Goal: Find specific fact: Find specific fact

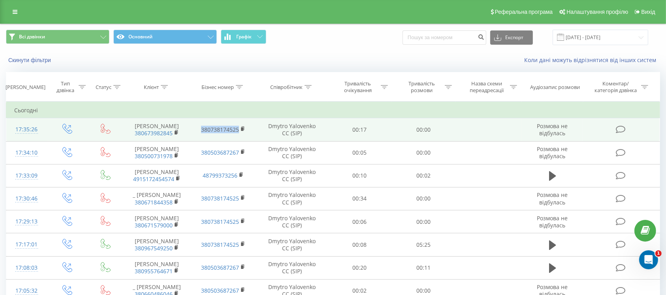
drag, startPoint x: 198, startPoint y: 130, endPoint x: 241, endPoint y: 137, distance: 43.6
click at [241, 137] on td "380738174525" at bounding box center [223, 129] width 66 height 23
copy link "380738174525"
